Goal: Transaction & Acquisition: Purchase product/service

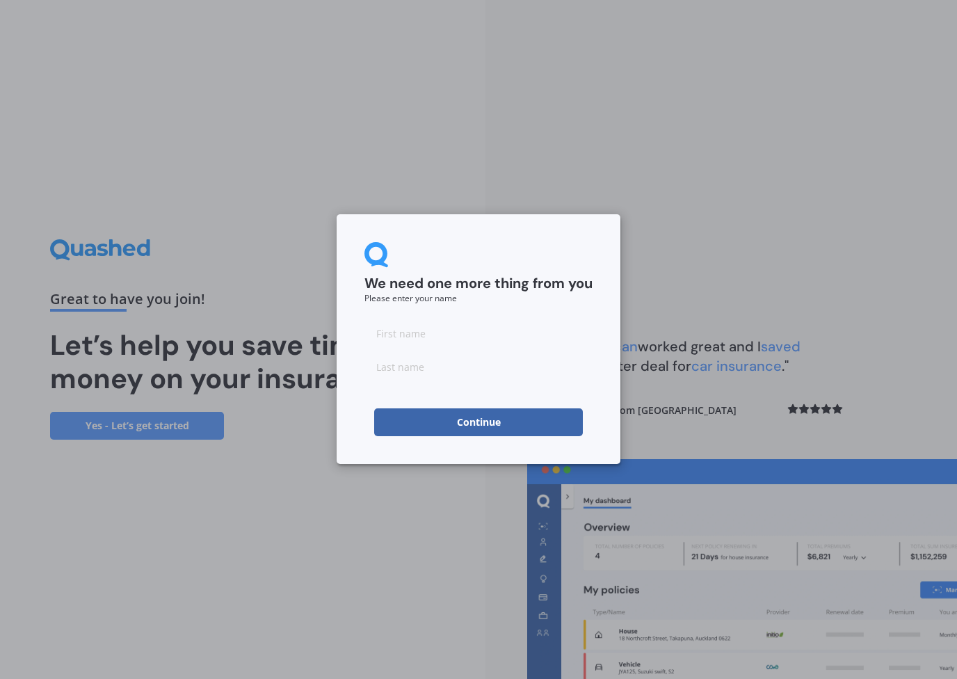
click at [515, 416] on button "Continue" at bounding box center [478, 422] width 209 height 28
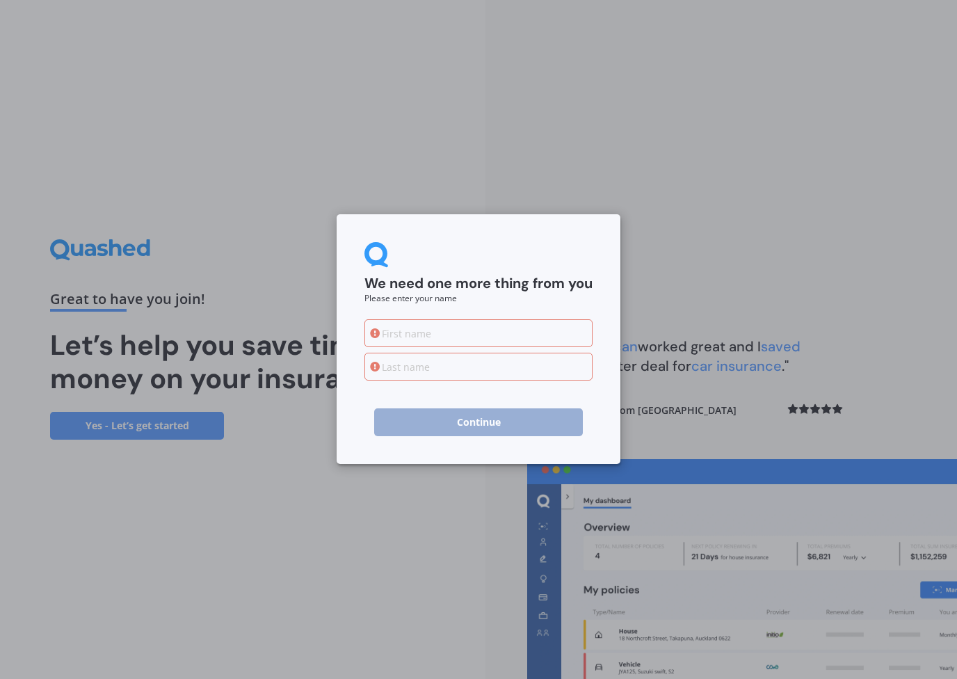
click at [468, 324] on input at bounding box center [478, 333] width 228 height 28
type input "[PERSON_NAME]"
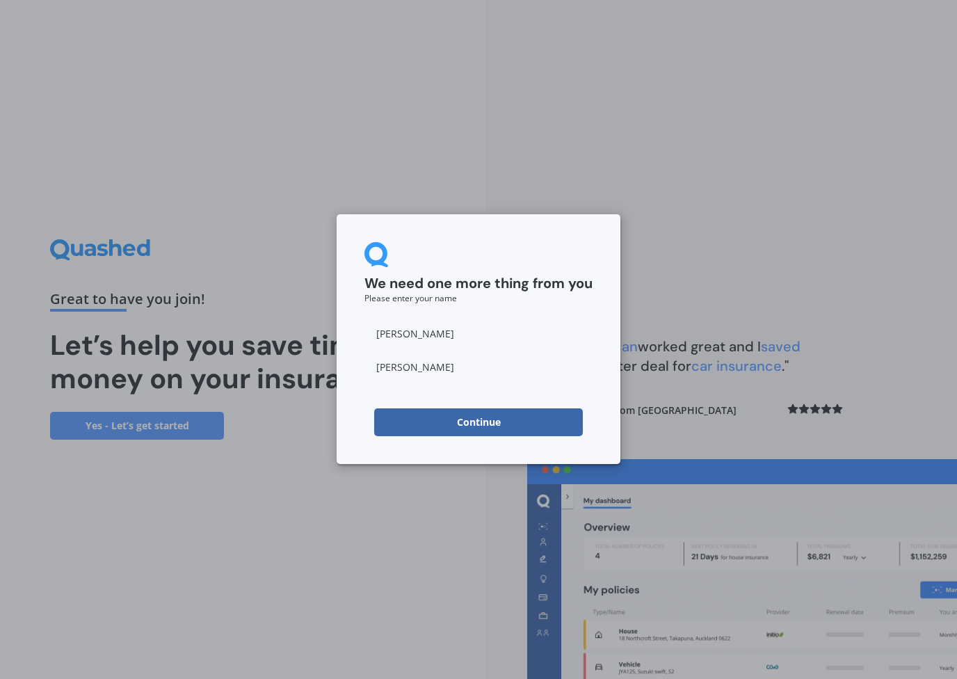
type input "[PERSON_NAME]"
click at [454, 424] on button "Continue" at bounding box center [478, 422] width 209 height 28
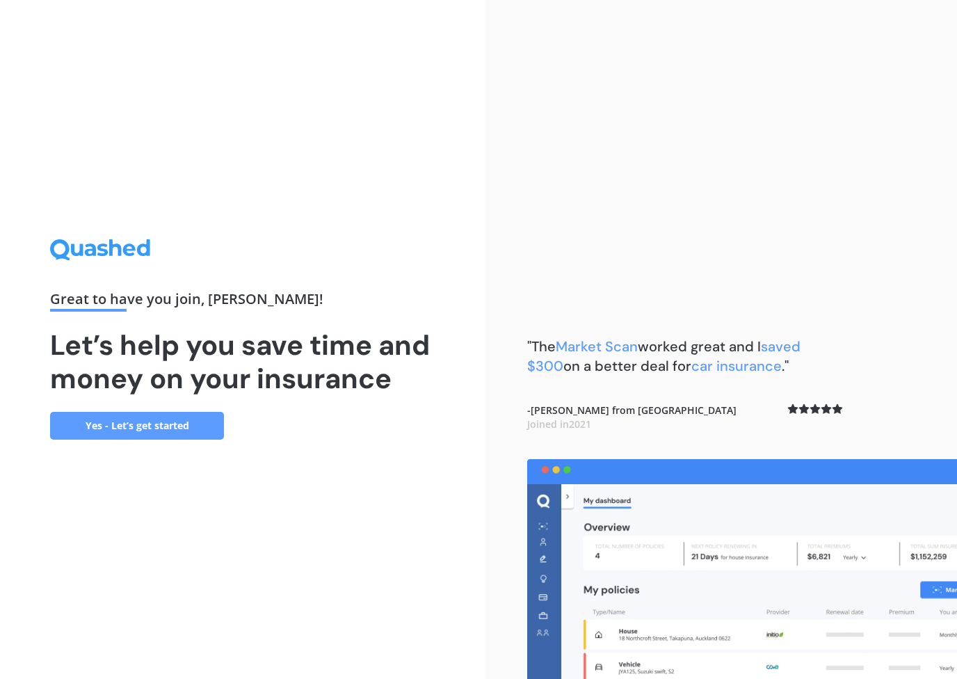
click at [128, 427] on link "Yes - Let’s get started" at bounding box center [137, 426] width 174 height 28
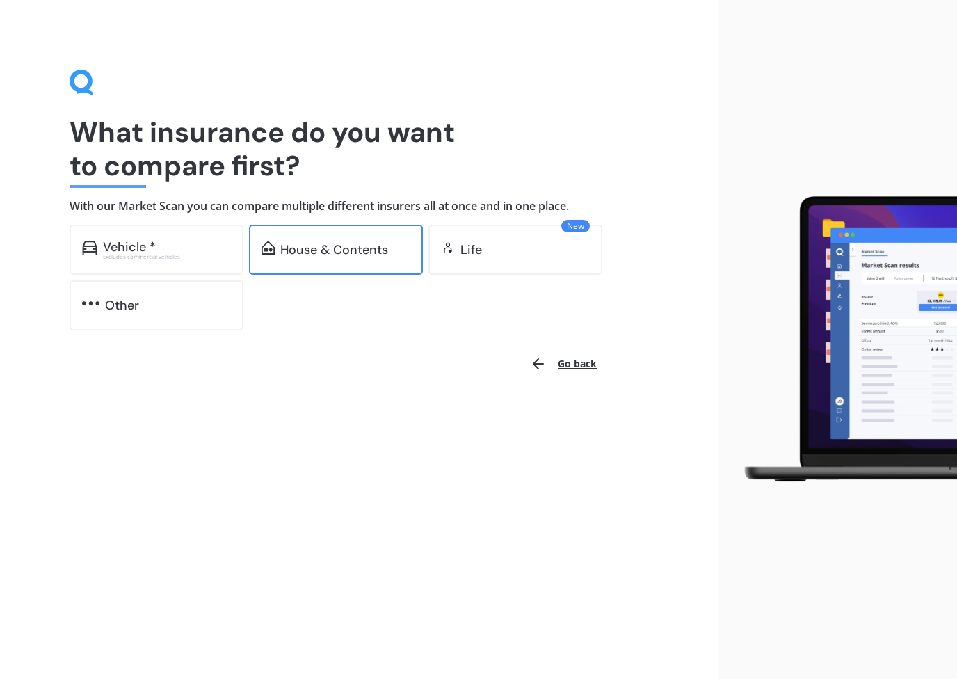
click at [357, 262] on div "House & Contents" at bounding box center [336, 250] width 174 height 50
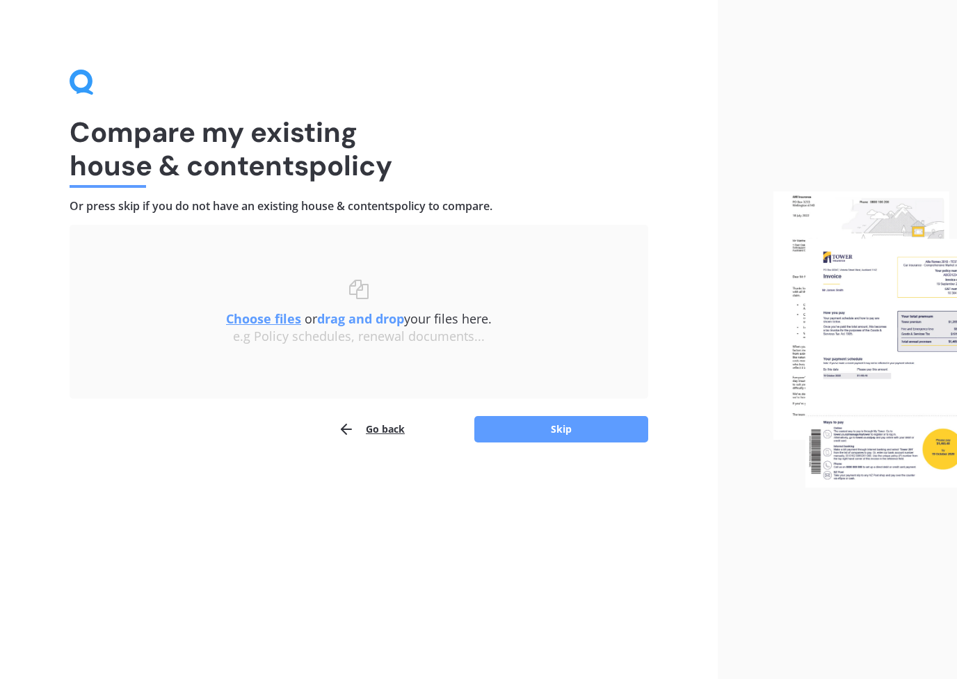
click at [350, 427] on icon "button" at bounding box center [346, 429] width 17 height 17
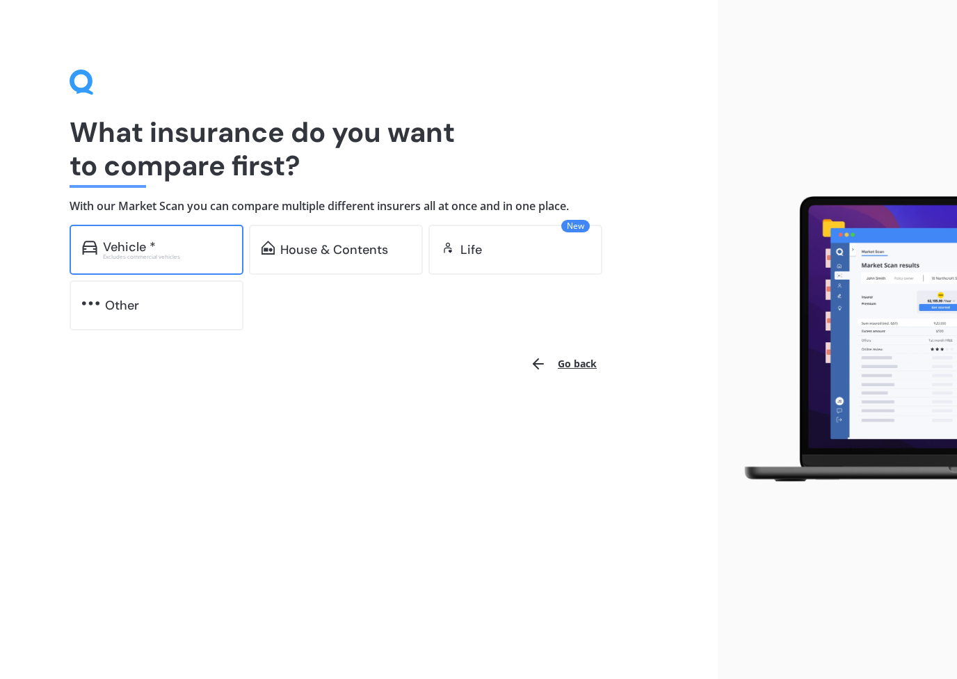
click at [133, 237] on div "Vehicle * Excludes commercial vehicles" at bounding box center [157, 250] width 174 height 50
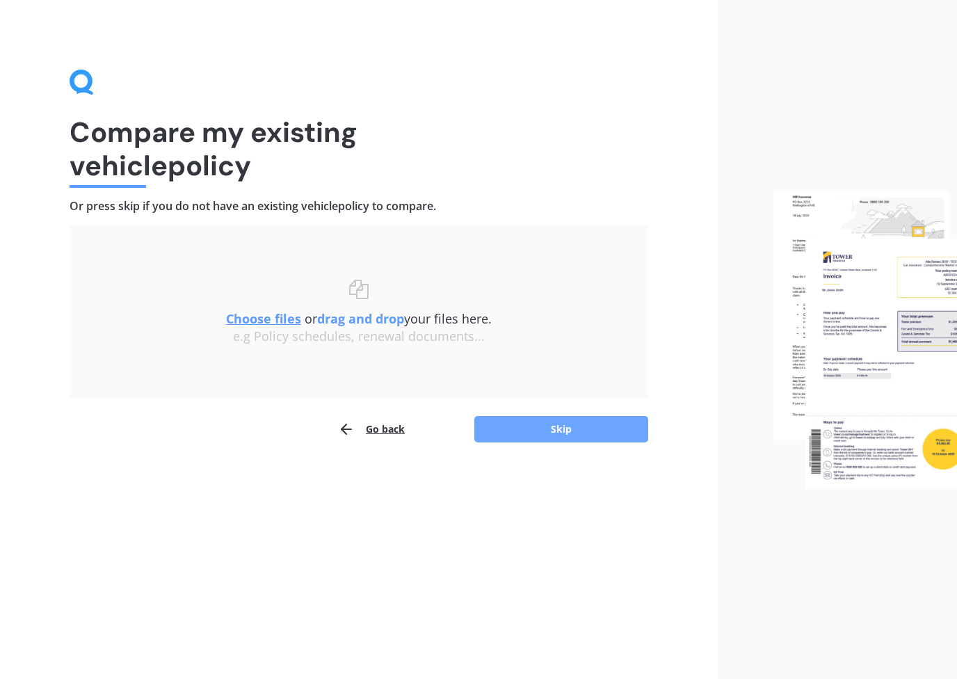
click at [536, 434] on button "Skip" at bounding box center [561, 429] width 174 height 26
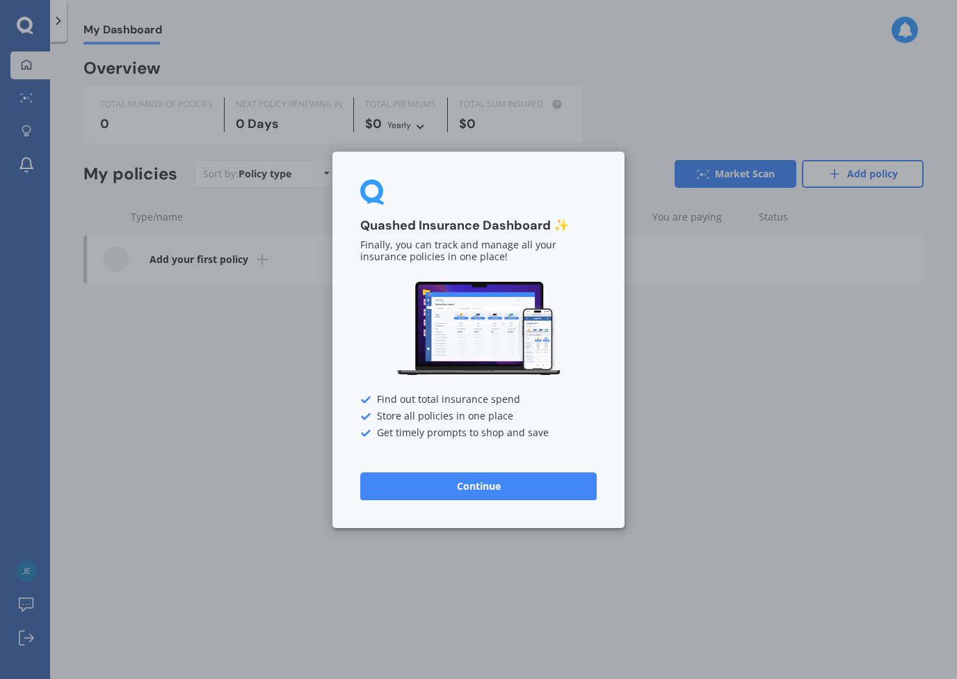
click at [479, 493] on button "Continue" at bounding box center [478, 486] width 236 height 28
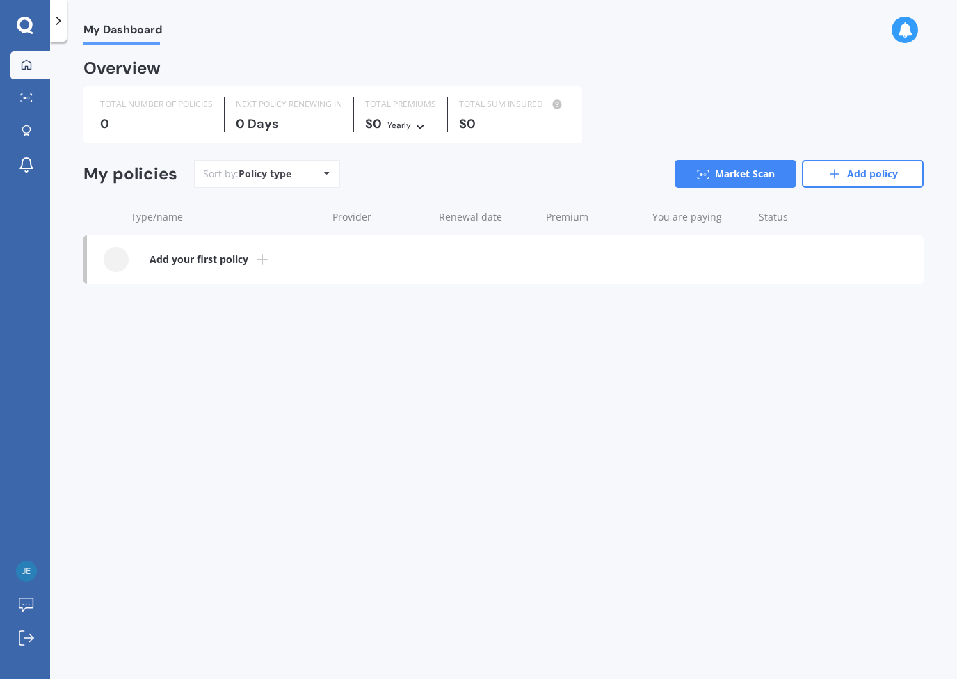
click at [257, 262] on icon at bounding box center [262, 259] width 17 height 17
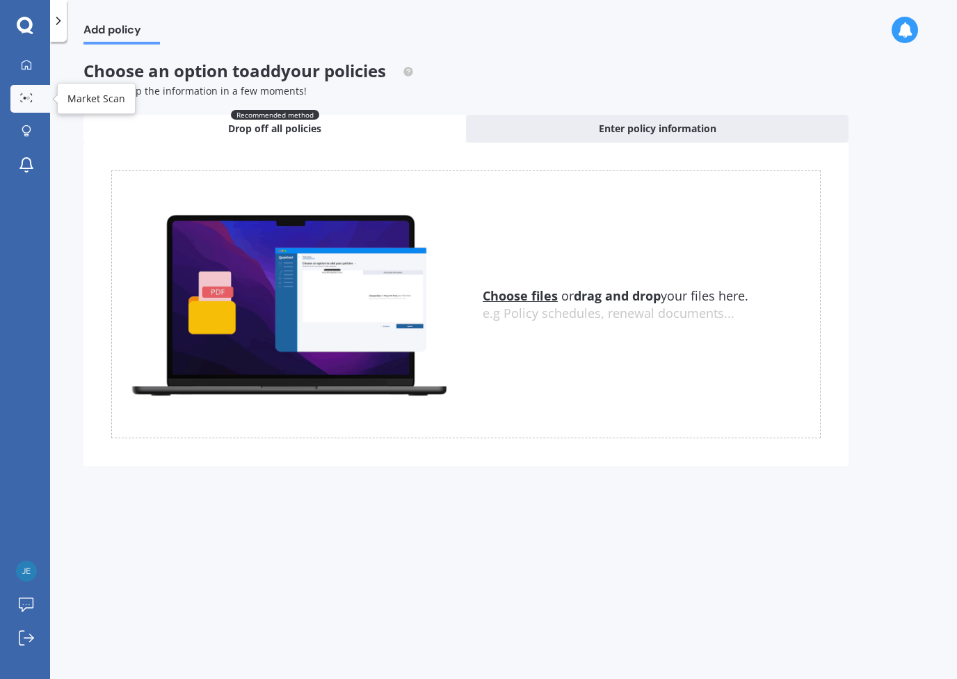
click at [27, 102] on div at bounding box center [26, 98] width 21 height 10
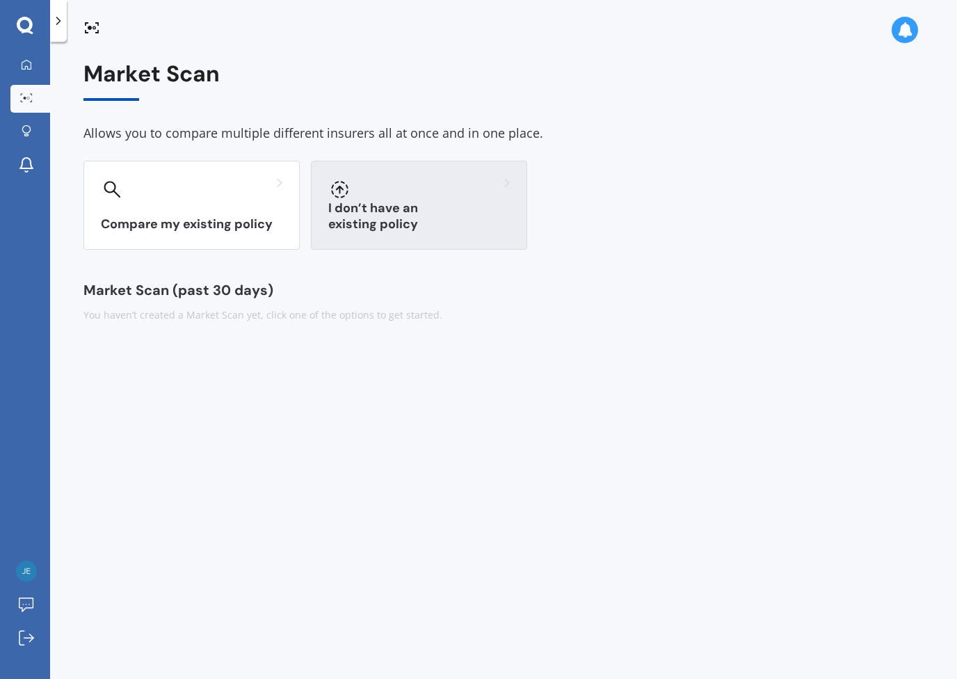
click at [472, 211] on div "I don’t have an existing policy" at bounding box center [419, 205] width 216 height 89
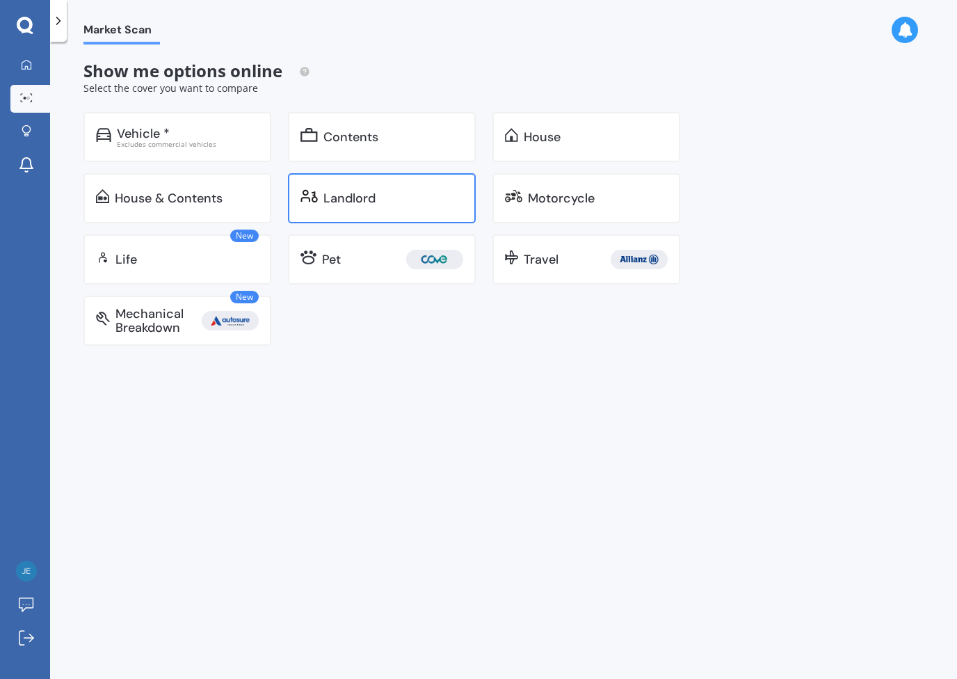
click at [384, 202] on div "Landlord" at bounding box center [393, 198] width 140 height 14
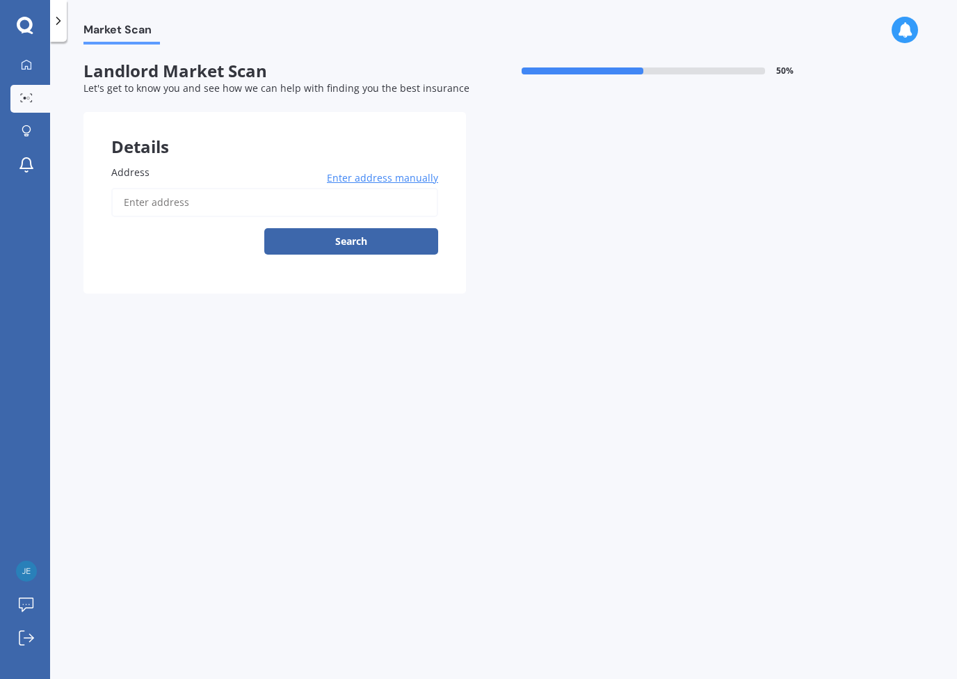
click at [257, 198] on input "Address" at bounding box center [274, 202] width 327 height 29
type input "[STREET_ADDRESS][PERSON_NAME]"
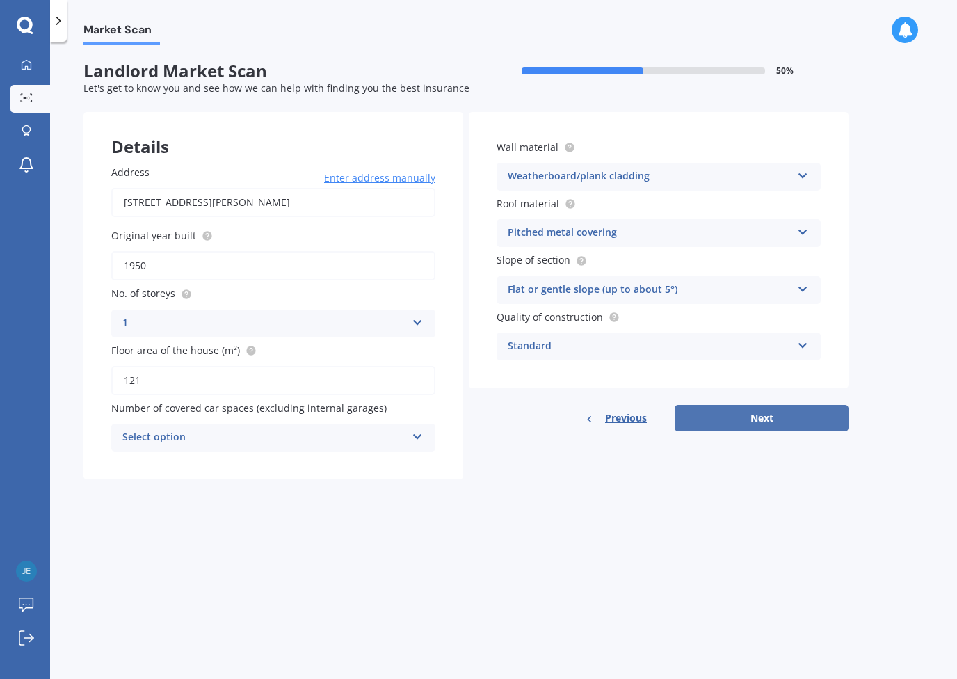
click at [727, 426] on button "Next" at bounding box center [762, 418] width 174 height 26
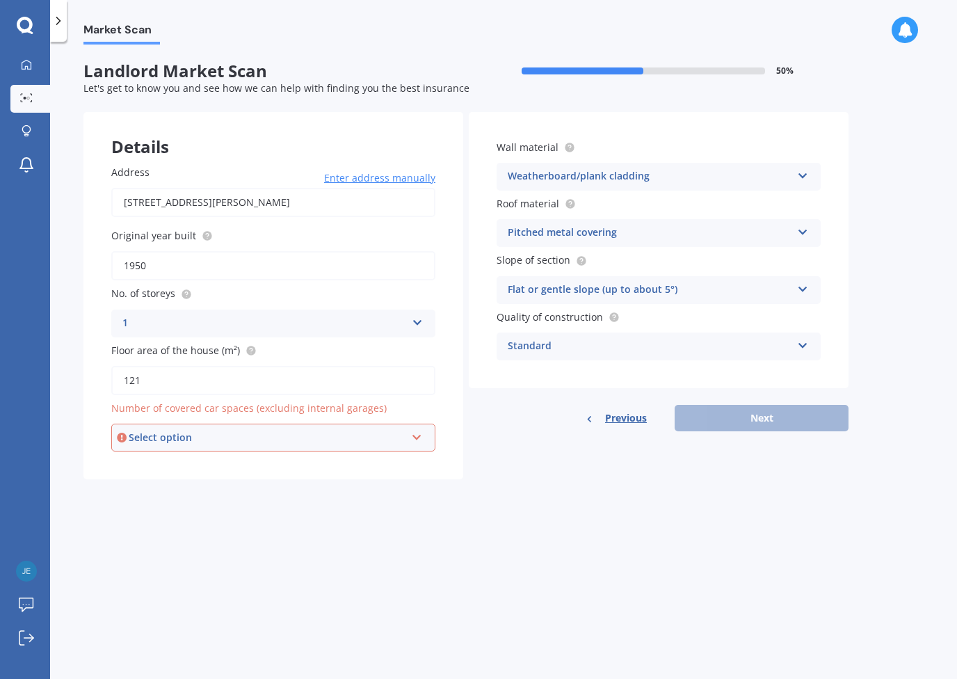
click at [225, 444] on div "Select option" at bounding box center [267, 437] width 277 height 15
click at [207, 493] on div "1" at bounding box center [273, 488] width 321 height 25
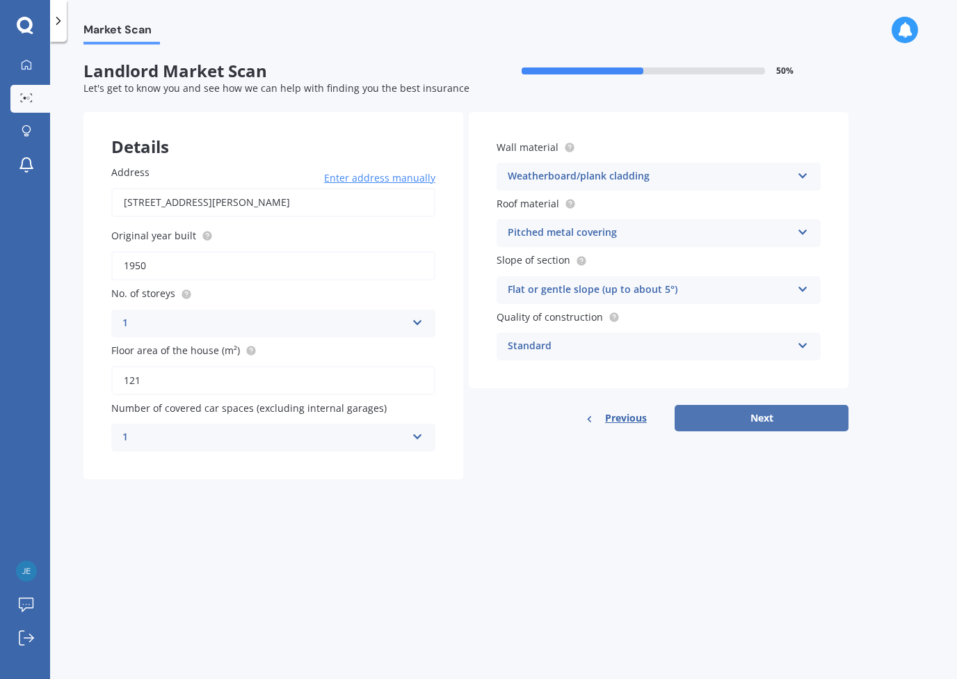
click at [731, 417] on button "Next" at bounding box center [762, 418] width 174 height 26
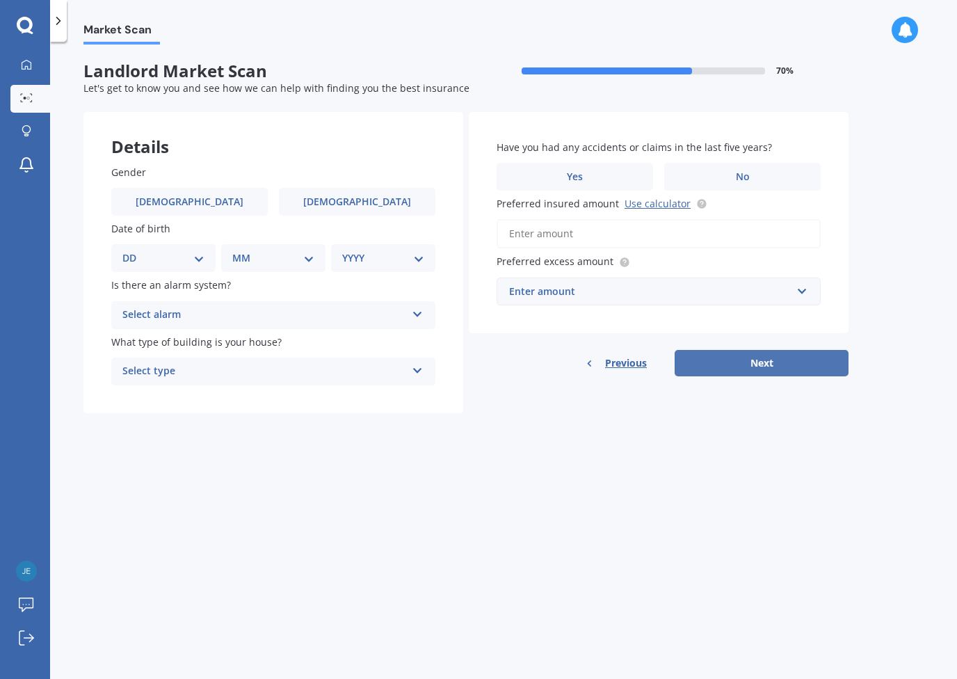
click at [789, 358] on button "Next" at bounding box center [762, 363] width 174 height 26
